Goal: Use online tool/utility: Utilize a website feature to perform a specific function

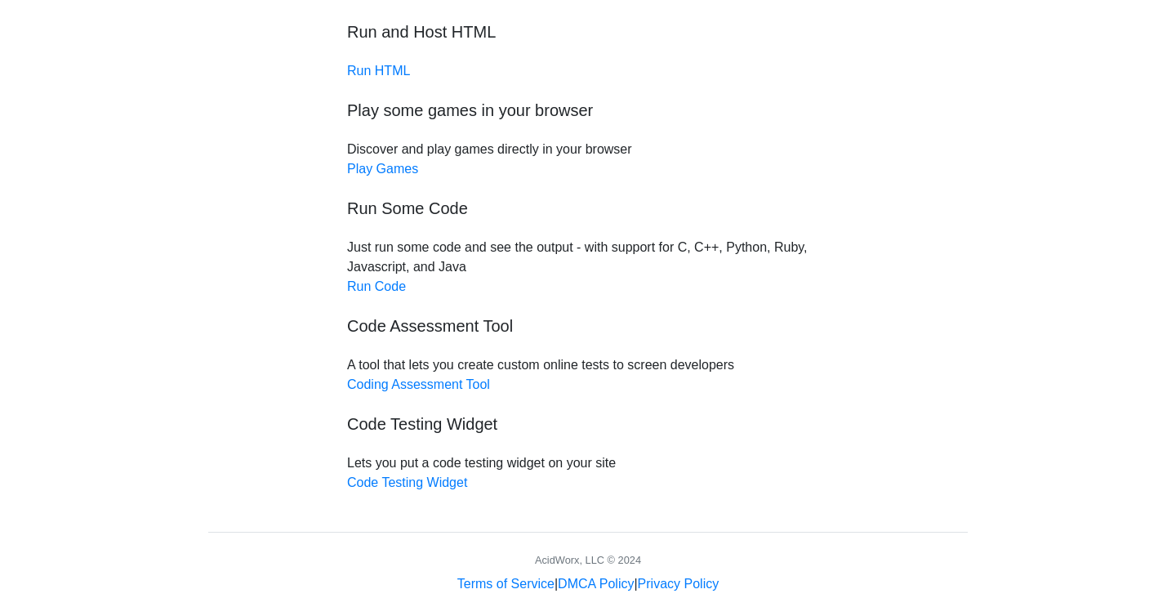
scroll to position [126, 0]
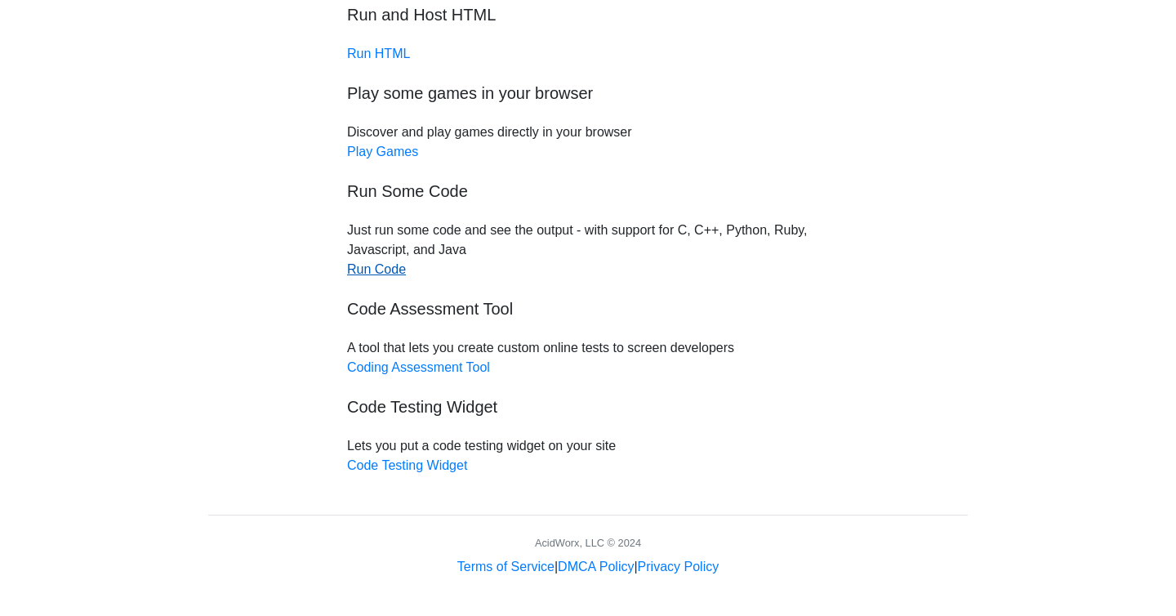
click at [381, 266] on link "Run Code" at bounding box center [376, 269] width 59 height 14
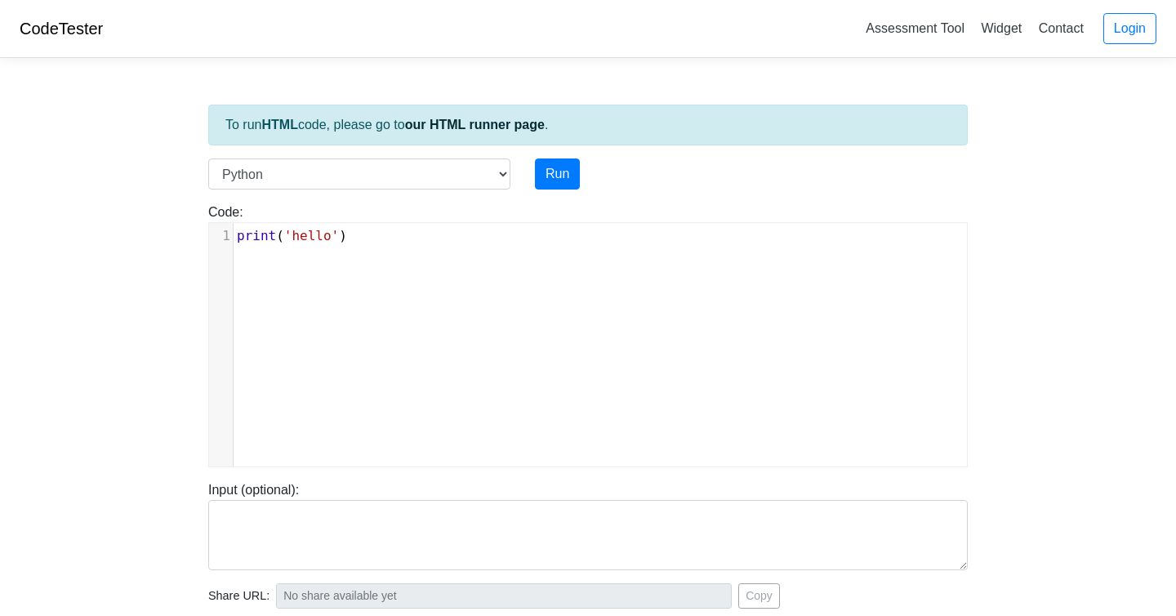
click at [441, 261] on div "xxxxxxxxxx 1 print ( 'hello' )" at bounding box center [600, 357] width 782 height 268
click at [558, 171] on button "Run" at bounding box center [557, 173] width 45 height 31
type input "[URL][DOMAIN_NAME]"
type textarea "Stdout: hello"
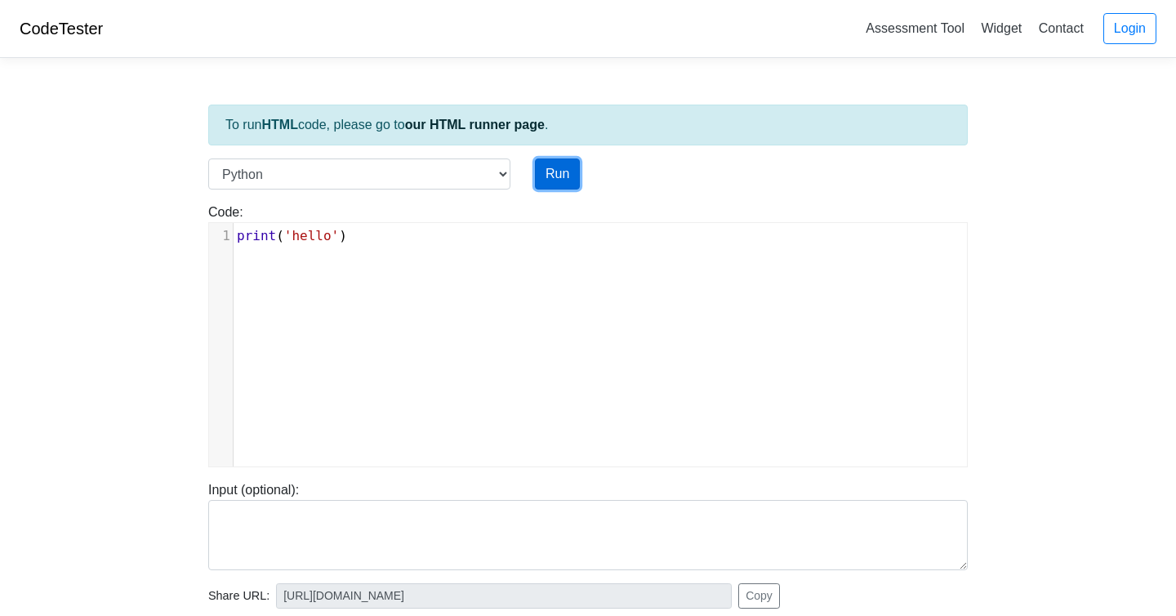
click at [567, 174] on button "Run" at bounding box center [557, 173] width 45 height 31
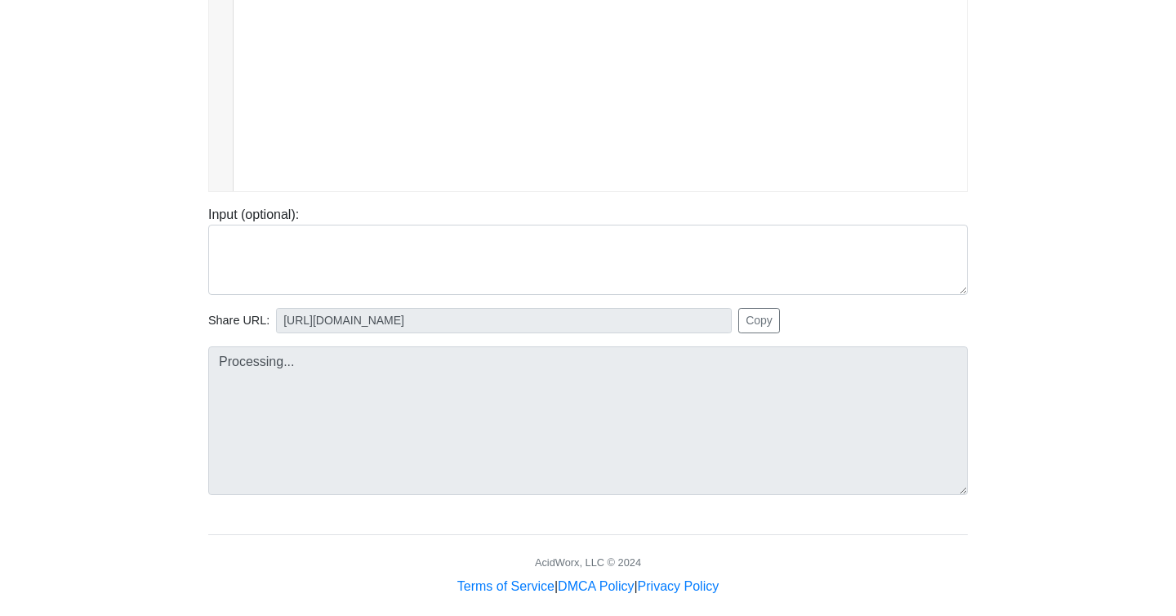
scroll to position [295, 0]
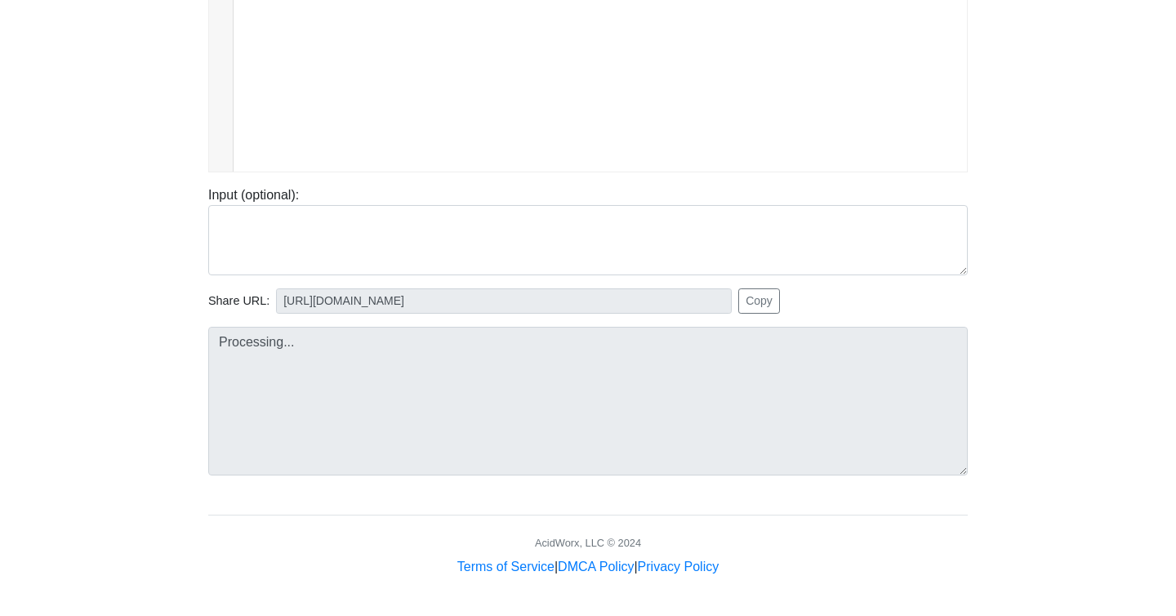
type input "[URL][DOMAIN_NAME]"
type textarea "Stdout: hello"
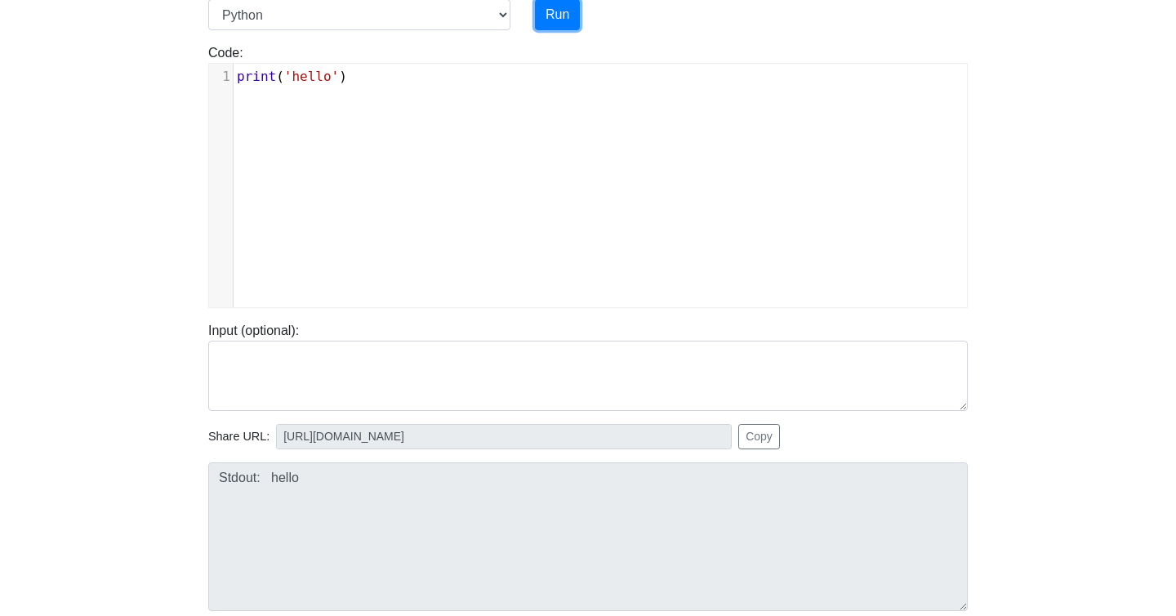
scroll to position [160, 0]
click at [317, 73] on span "'hello'" at bounding box center [311, 76] width 55 height 16
click at [546, 16] on button "Run" at bounding box center [557, 13] width 45 height 31
type input "[URL][DOMAIN_NAME]"
type textarea "Stdout: helo"
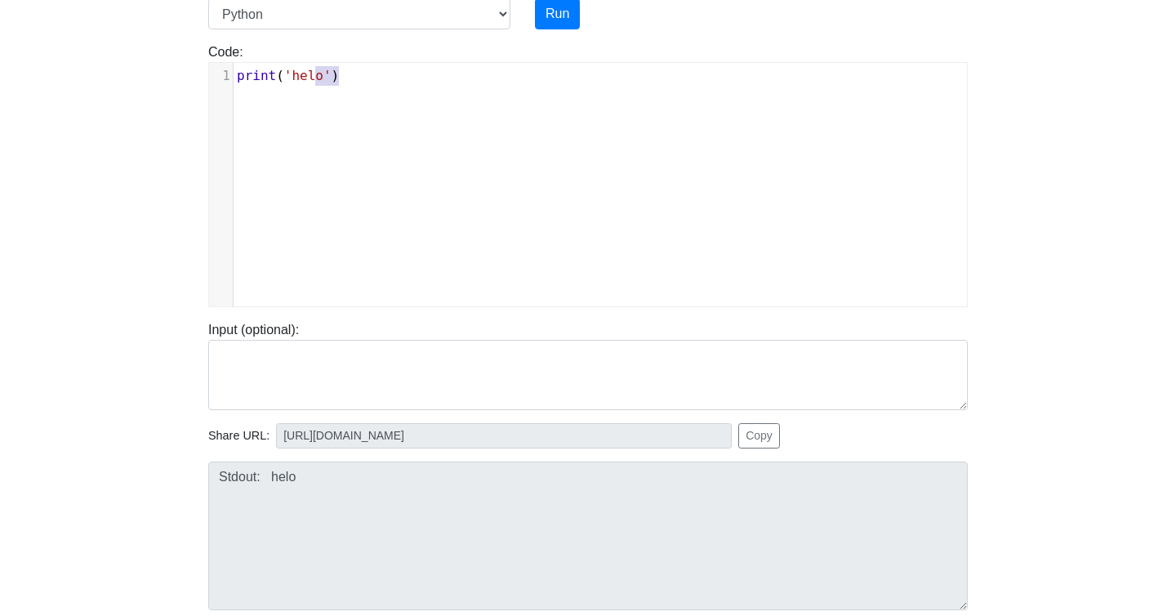
drag, startPoint x: 556, startPoint y: 120, endPoint x: 154, endPoint y: 80, distance: 404.6
click at [155, 80] on body "CodeTester Assessment Tool Widget Contact Login To run HTML code, please go to …" at bounding box center [588, 275] width 1176 height 871
type textarea "Fahrenheit"
type textarea "= input()"
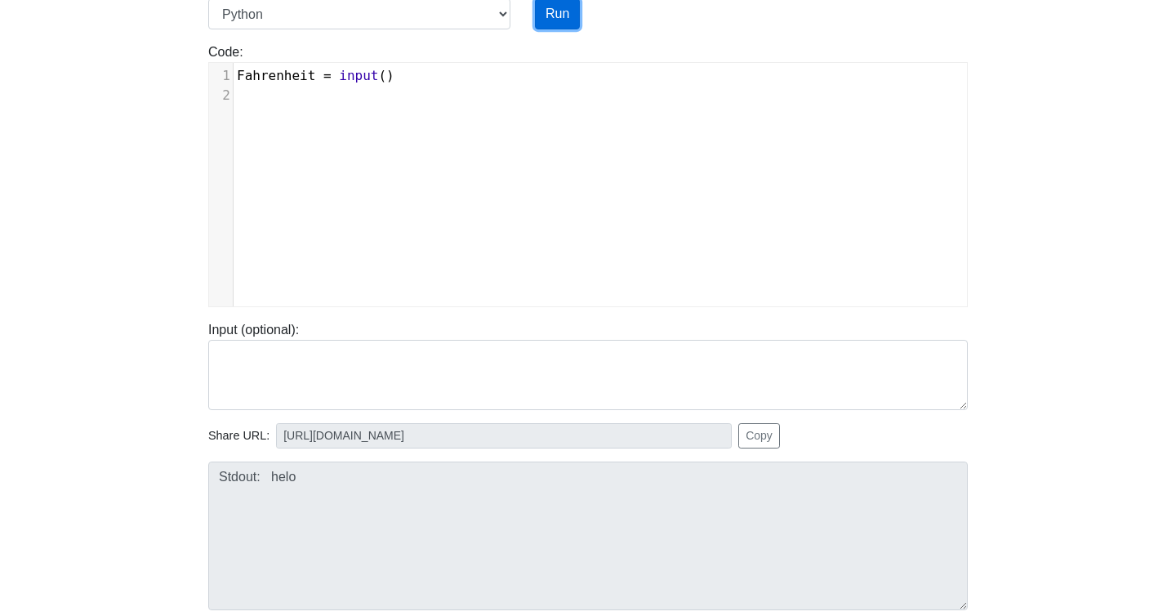
click at [565, 13] on button "Run" at bounding box center [557, 13] width 45 height 31
type input "[URL][DOMAIN_NAME]"
type textarea "Submission status: Runtime Error (NZEC) Stderr: Traceback (most recent call las…"
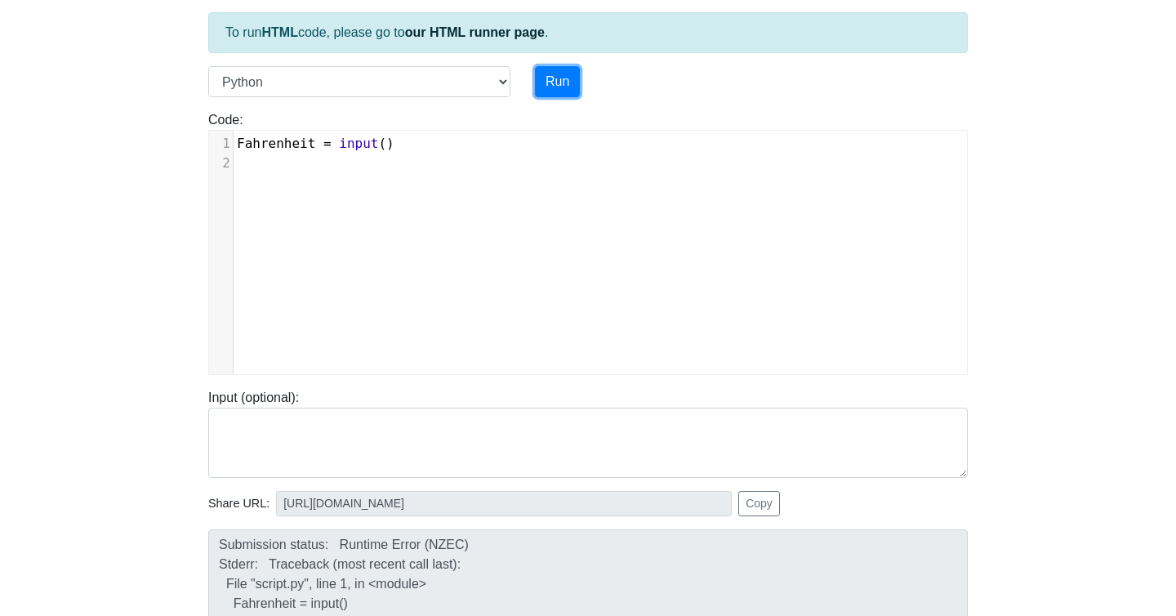
scroll to position [0, 0]
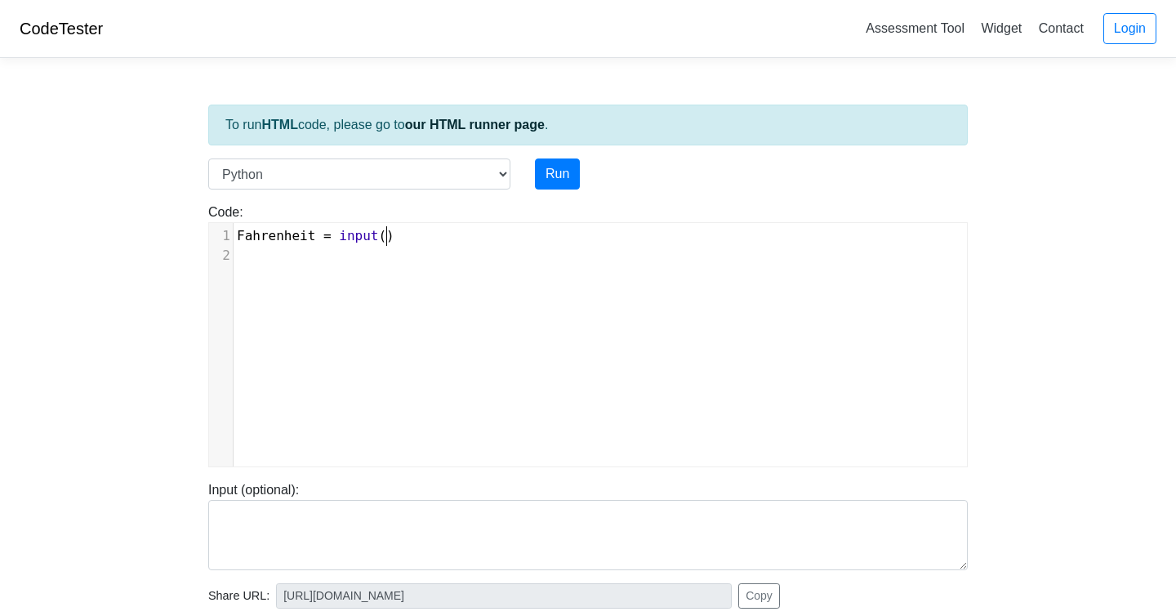
click at [386, 231] on span "Fahrenheit = input ()" at bounding box center [316, 236] width 158 height 16
type textarea """"
click at [560, 168] on button "Run" at bounding box center [557, 173] width 45 height 31
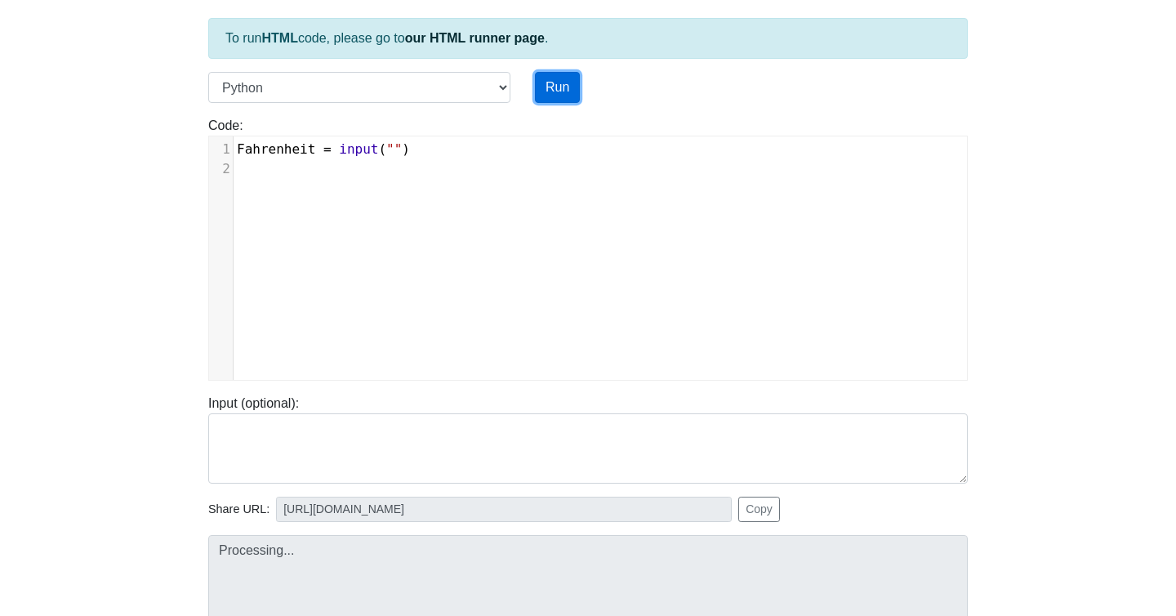
scroll to position [295, 0]
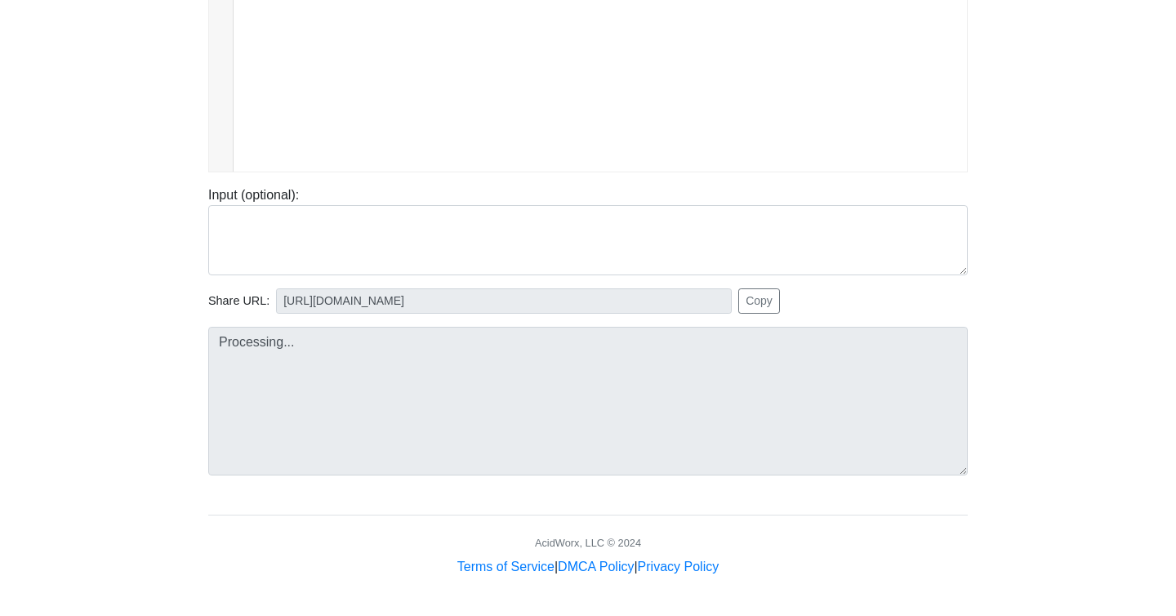
type input "[URL][DOMAIN_NAME]"
type textarea "Submission status: Runtime Error (NZEC) Stderr: Traceback (most recent call las…"
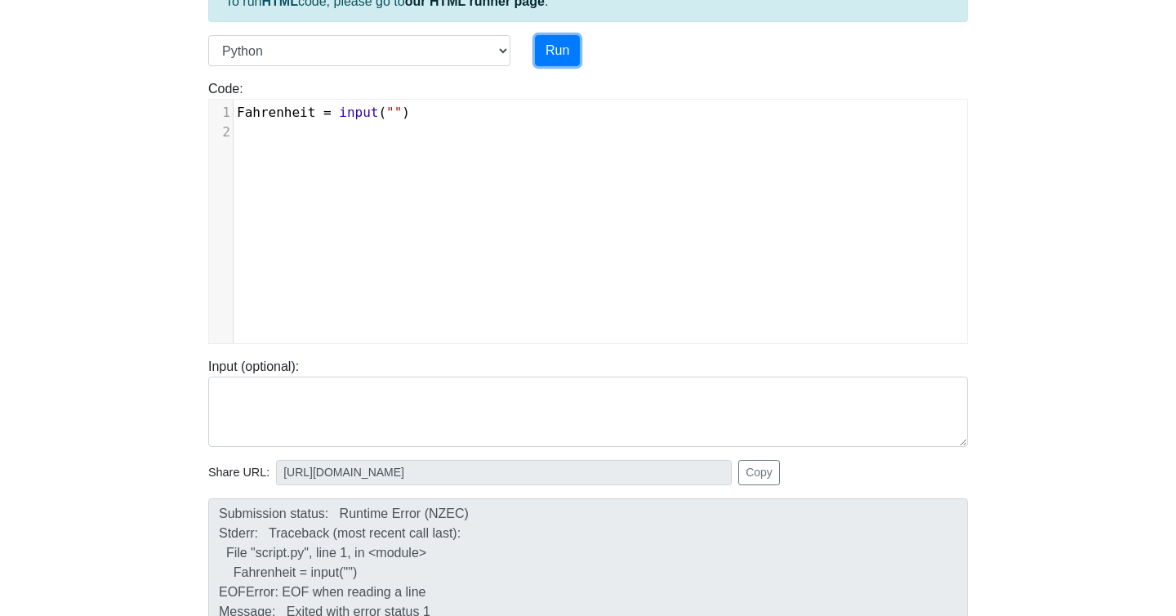
scroll to position [56, 0]
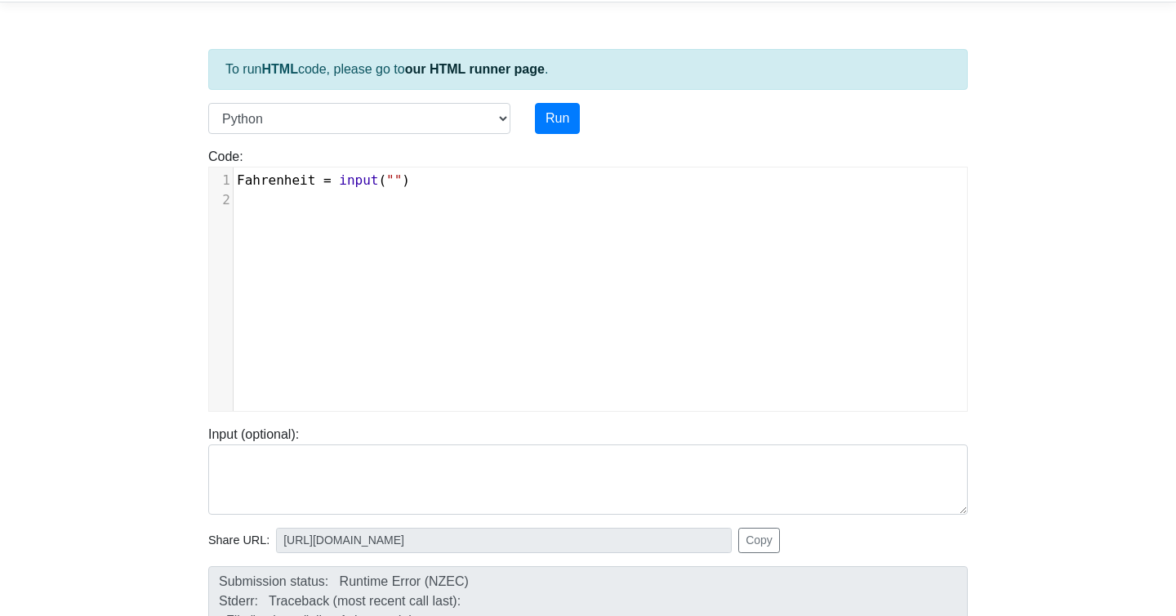
click at [392, 180] on span """" at bounding box center [394, 180] width 16 height 16
click at [394, 180] on span """" at bounding box center [394, 180] width 16 height 16
click at [541, 122] on button "Run" at bounding box center [557, 118] width 45 height 31
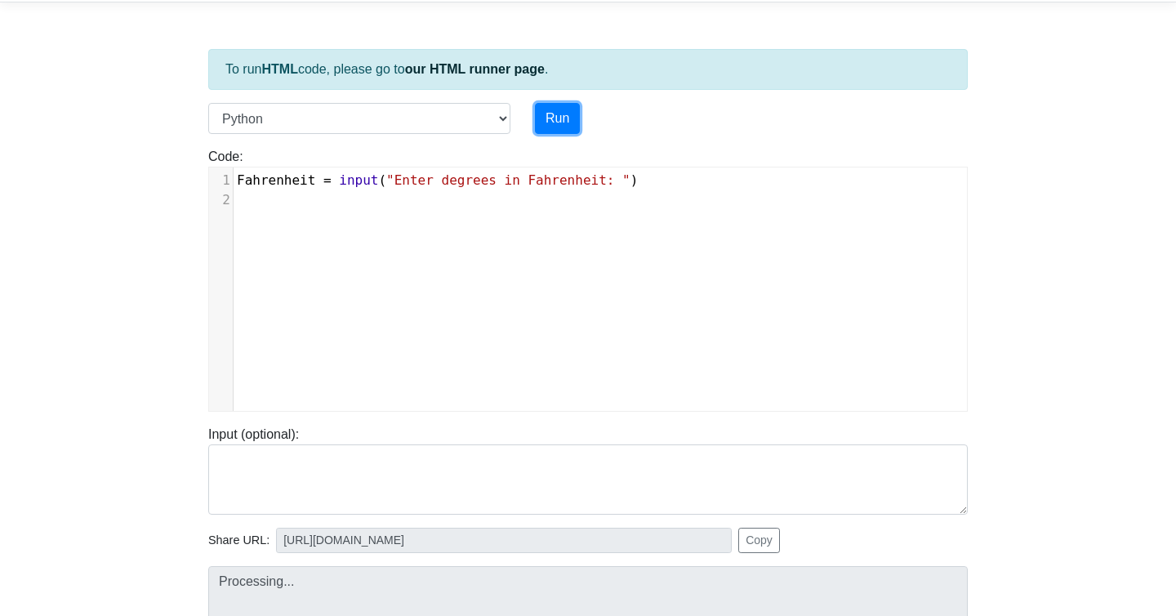
scroll to position [85, 0]
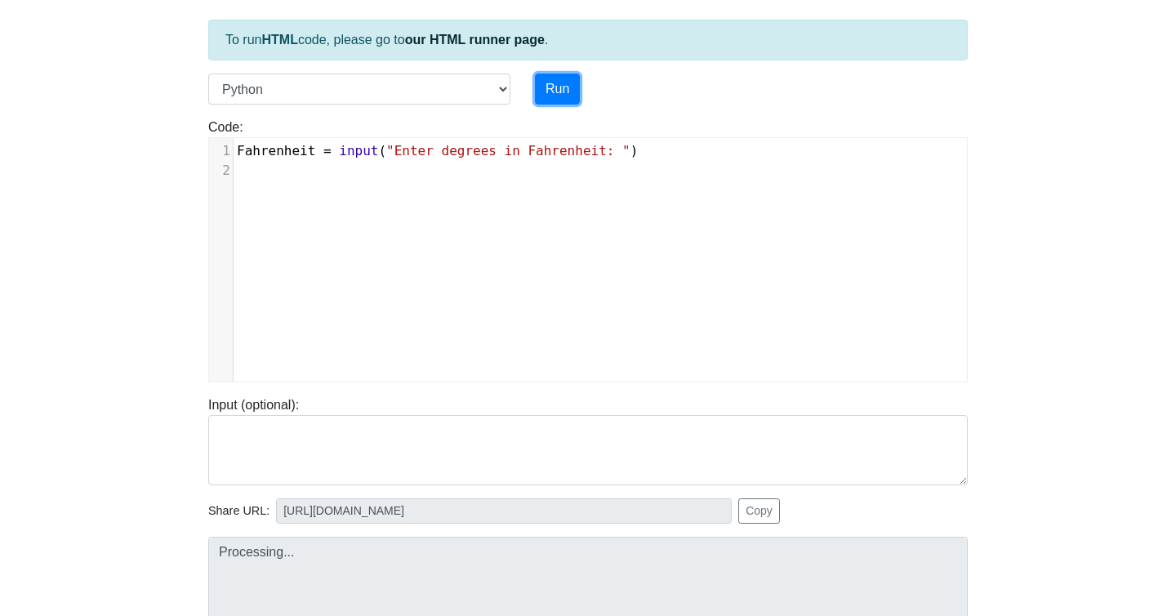
type input "[URL][DOMAIN_NAME]"
type textarea "Submission status: Runtime Error (NZEC) Stdout: Enter degrees in Fahrenheit: St…"
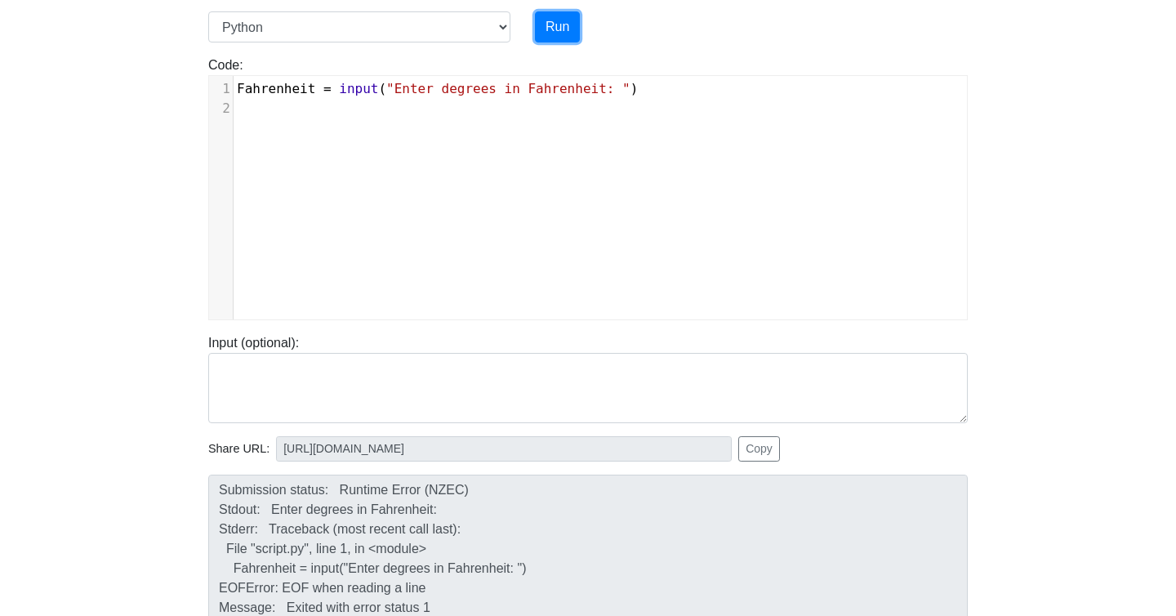
scroll to position [150, 0]
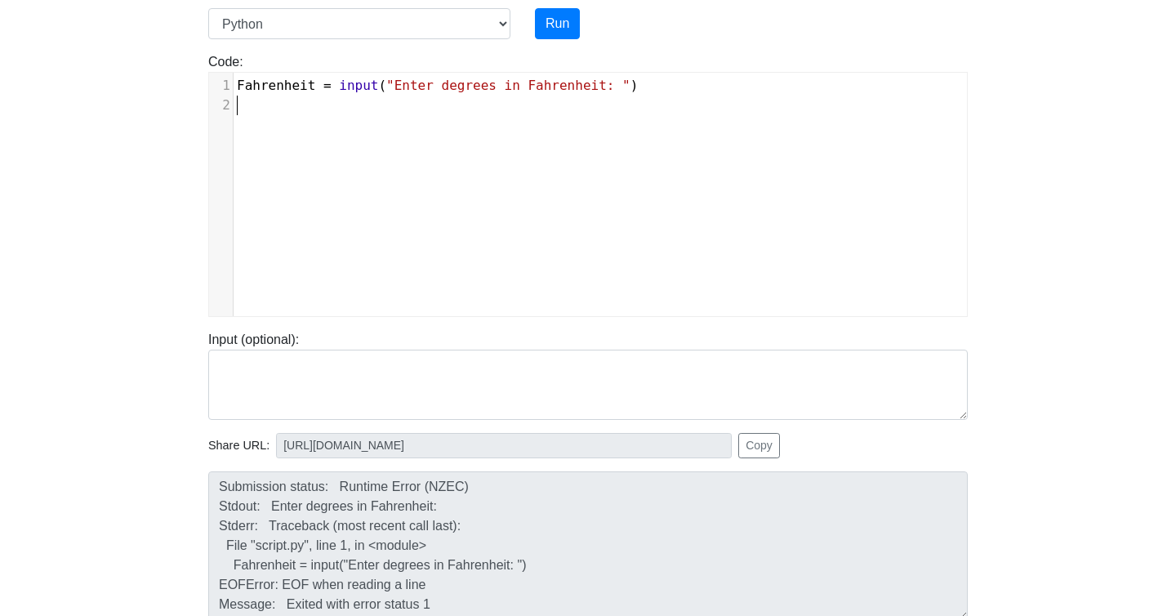
click at [513, 160] on div "​ x 1 Fahrenheit = input ( "Enter degrees in Fahrenheit: " ) 2 ​" at bounding box center [600, 207] width 782 height 268
type textarea "print(Faht"
type textarea "renheit)"
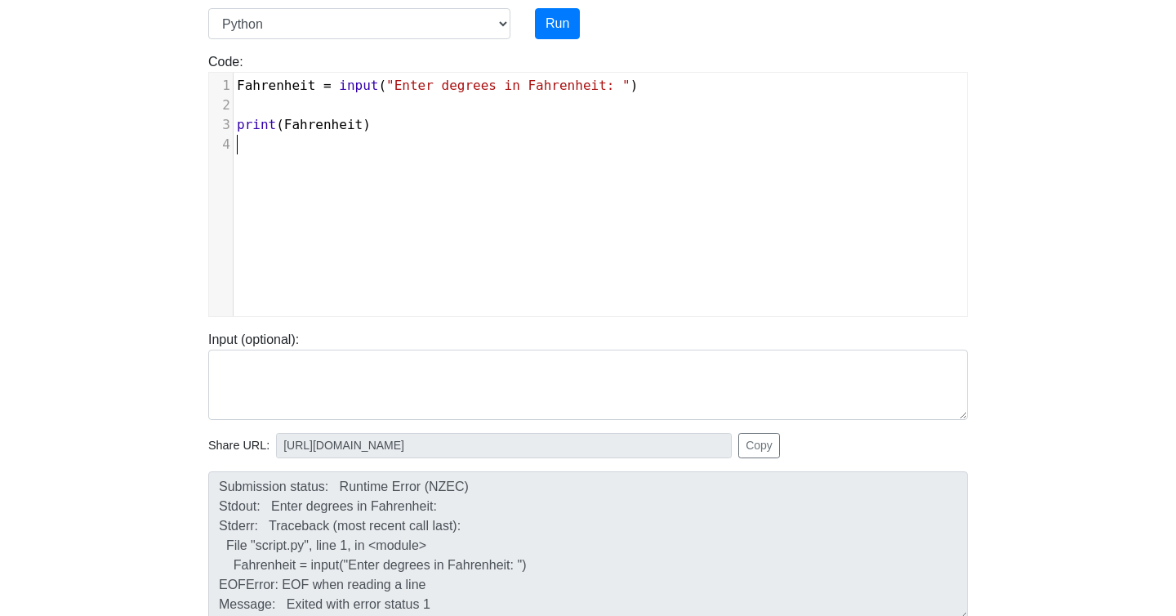
click at [545, 40] on div "Code: print('hello') ​ x 1 Fahrenheit = input ( "Enter degrees in Fahrenheit: "…" at bounding box center [588, 178] width 784 height 278
click at [546, 31] on button "Run" at bounding box center [557, 23] width 45 height 31
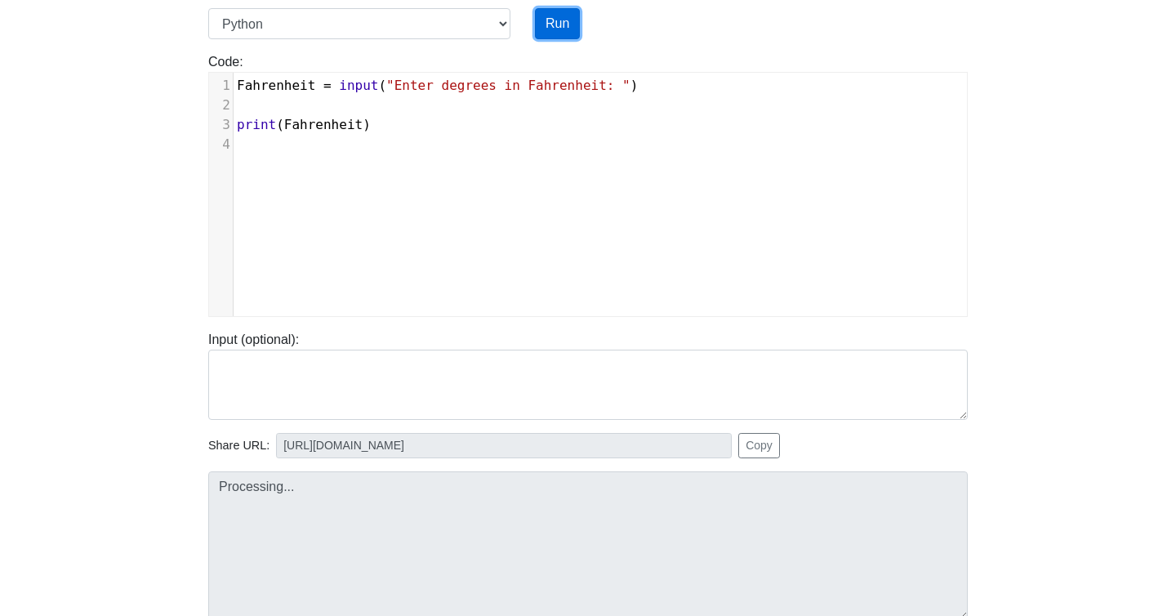
type input "[URL][DOMAIN_NAME]"
type textarea "Submission status: Runtime Error (NZEC) Stdout: Enter degrees in Fahrenheit: St…"
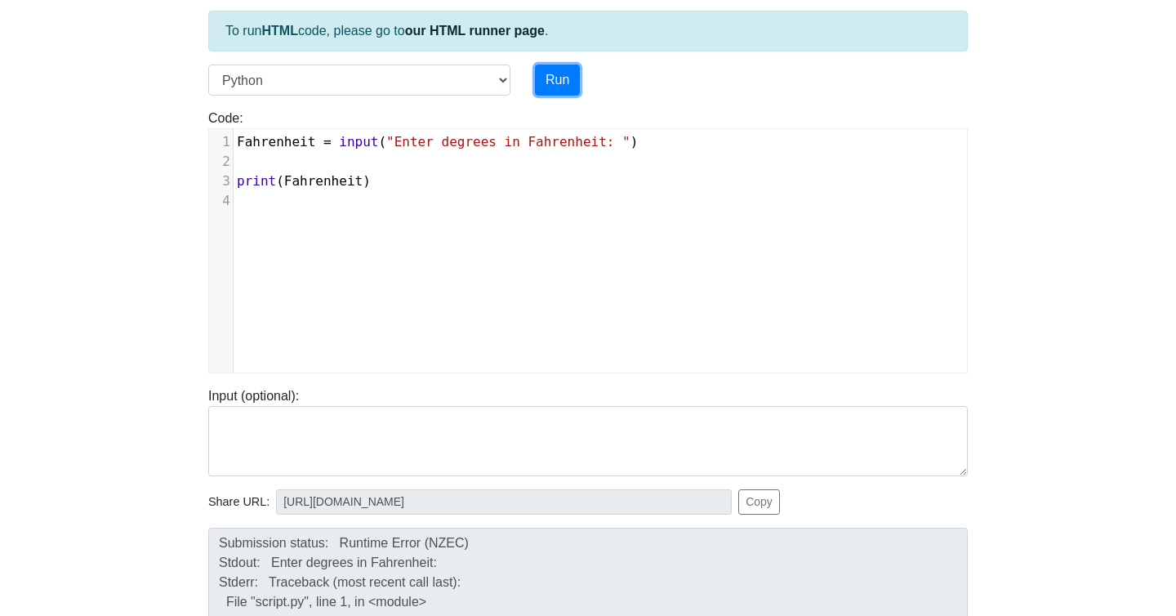
scroll to position [64, 0]
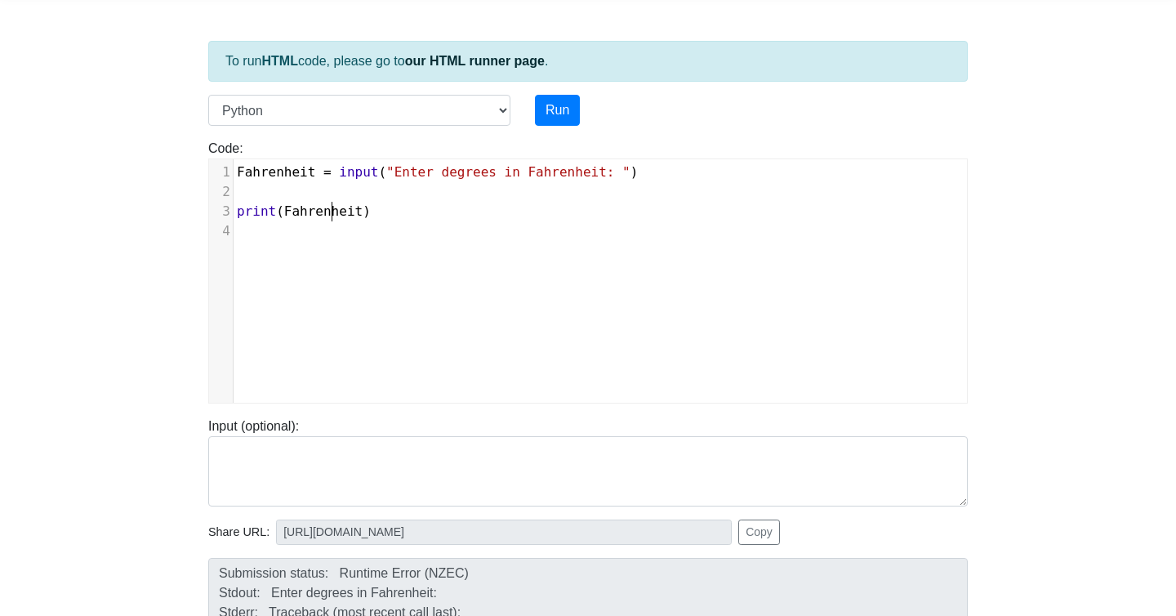
click at [332, 207] on span "Fahrenheit" at bounding box center [323, 211] width 78 height 16
type textarea "print(Fahrenheit)"
click at [332, 207] on span "Fahrenheit" at bounding box center [323, 211] width 78 height 16
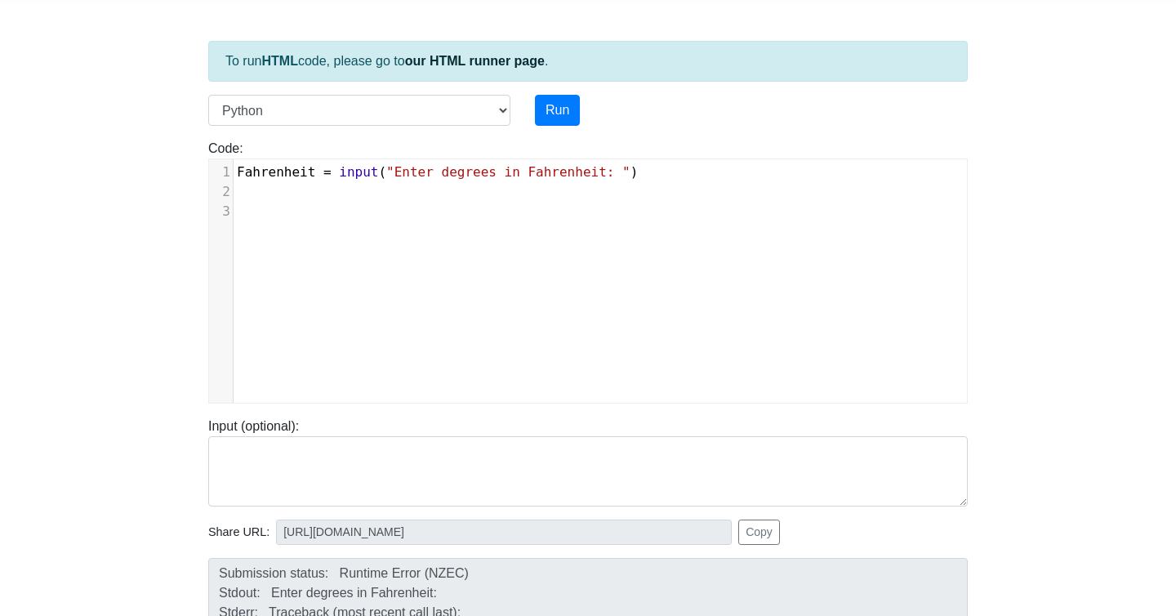
type textarea "Fahrenheit = input("Enter degrees in Fahrenheit: ")"
drag, startPoint x: 363, startPoint y: 221, endPoint x: 228, endPoint y: 133, distance: 161.7
click at [225, 132] on div "Code: print('hello') Fahrenheit = input("Enter degrees in Fahrenheit: ") ​ x 1 …" at bounding box center [588, 265] width 784 height 278
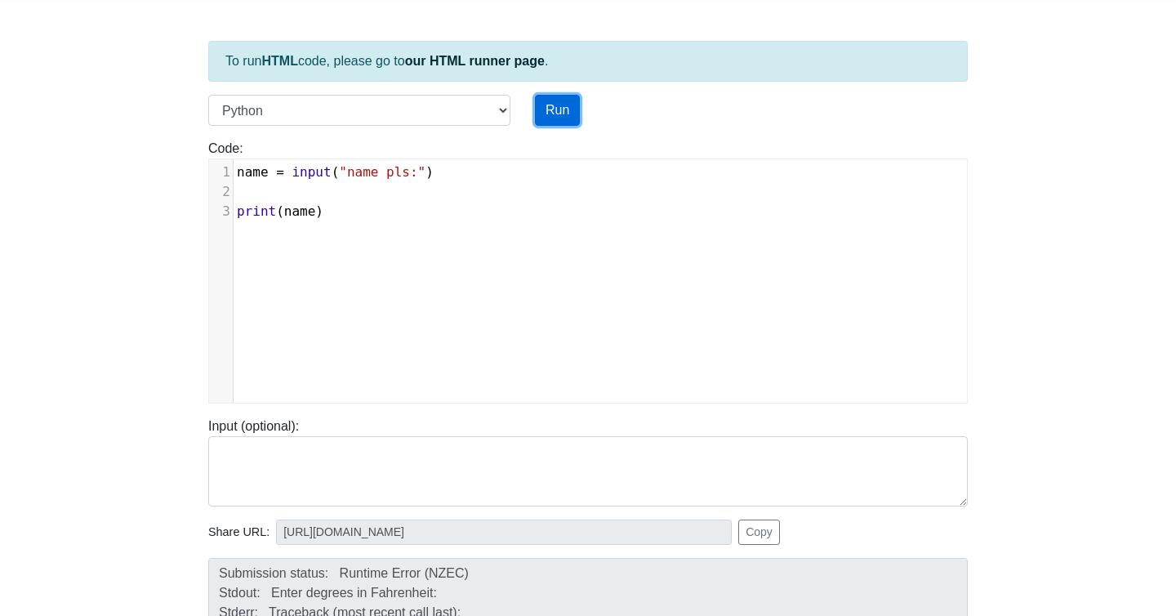
click at [552, 116] on button "Run" at bounding box center [557, 110] width 45 height 31
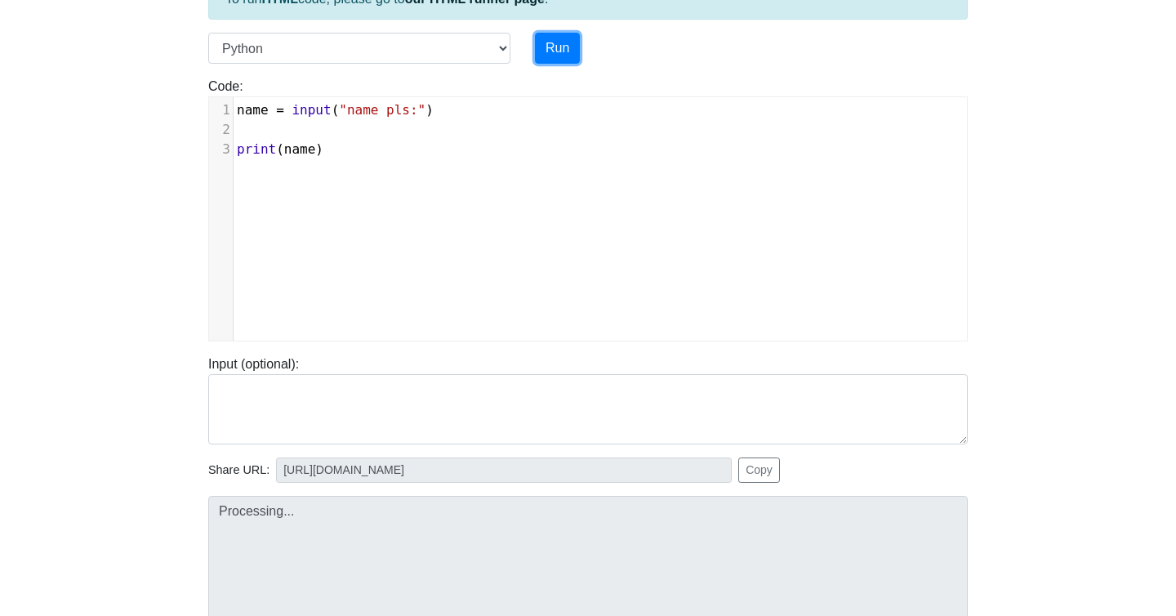
scroll to position [150, 0]
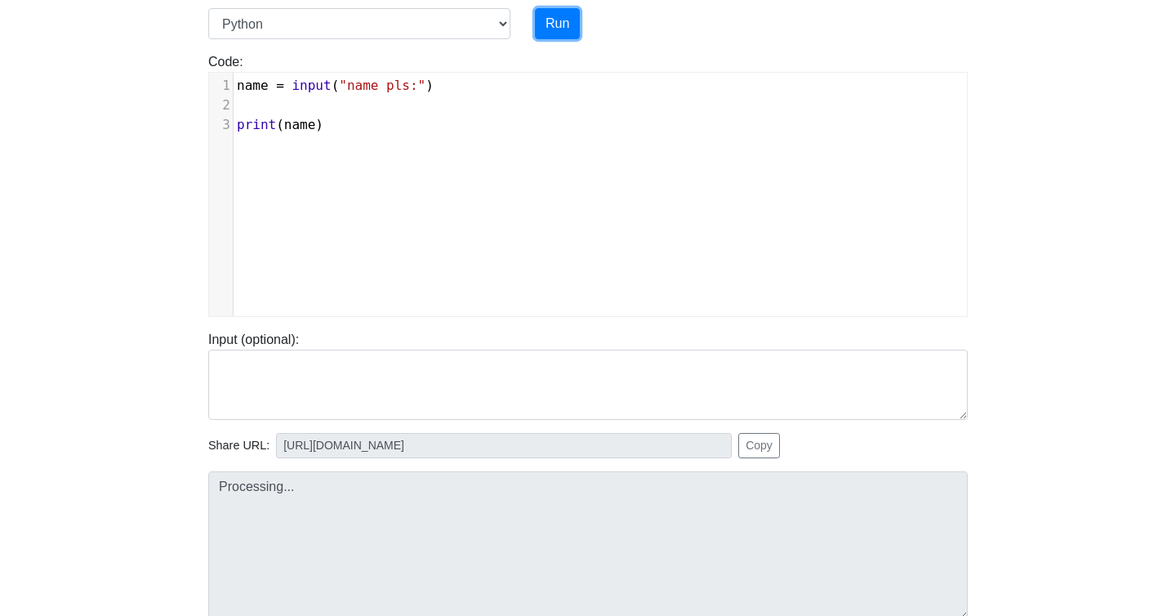
type input "[URL][DOMAIN_NAME]"
type textarea "Submission status: Runtime Error (NZEC) Stdout: name pls: Stderr: Traceback (mo…"
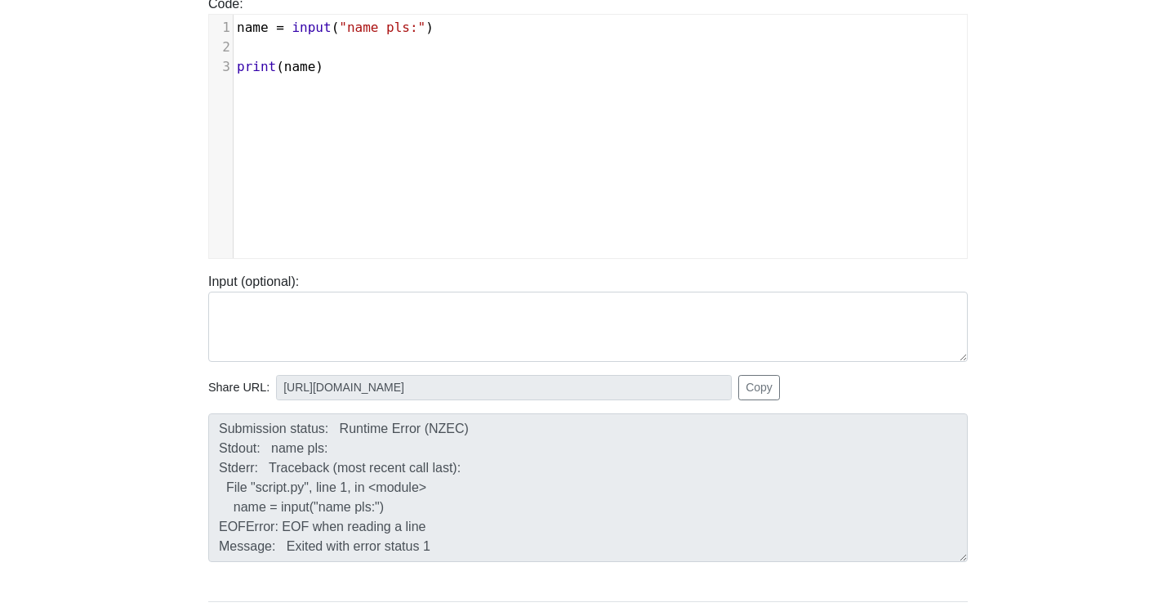
scroll to position [39, 0]
